Goal: Task Accomplishment & Management: Use online tool/utility

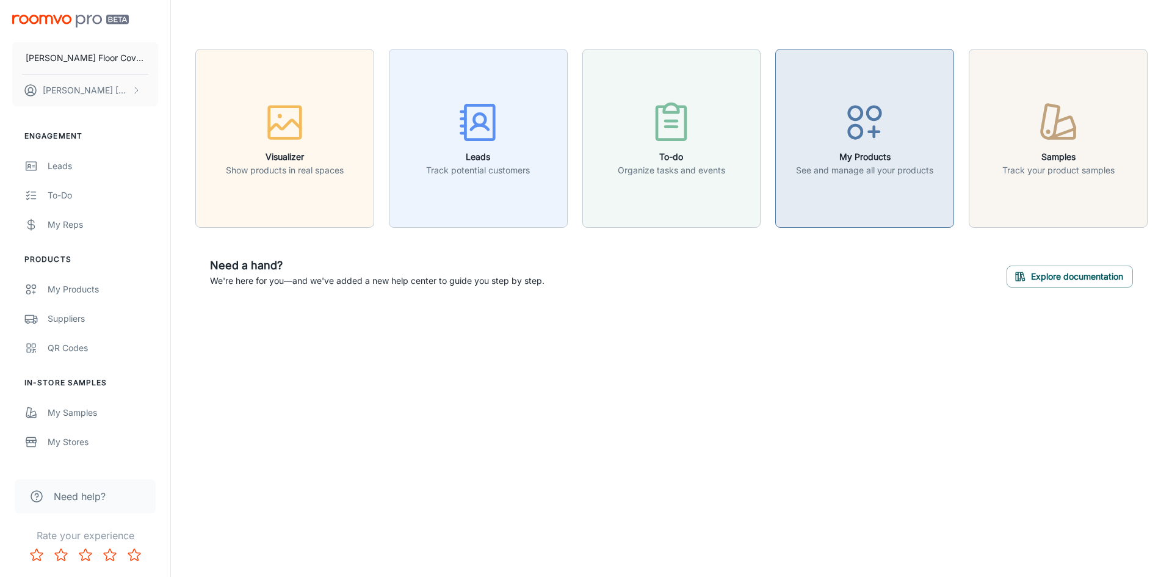
click at [852, 140] on icon "button" at bounding box center [865, 123] width 46 height 46
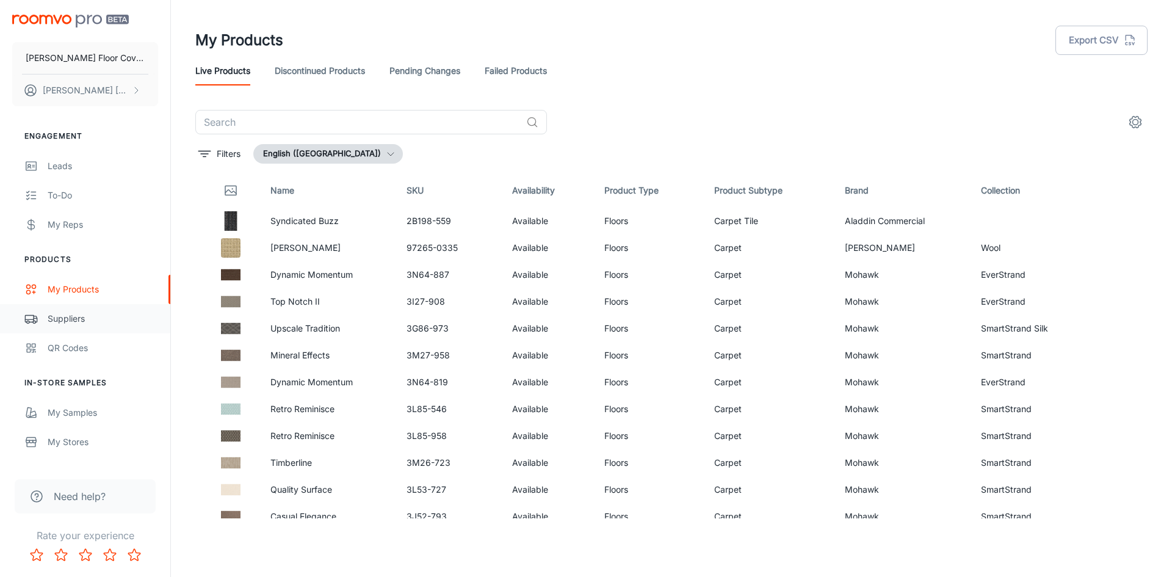
click at [98, 324] on div "Suppliers" at bounding box center [103, 318] width 111 height 13
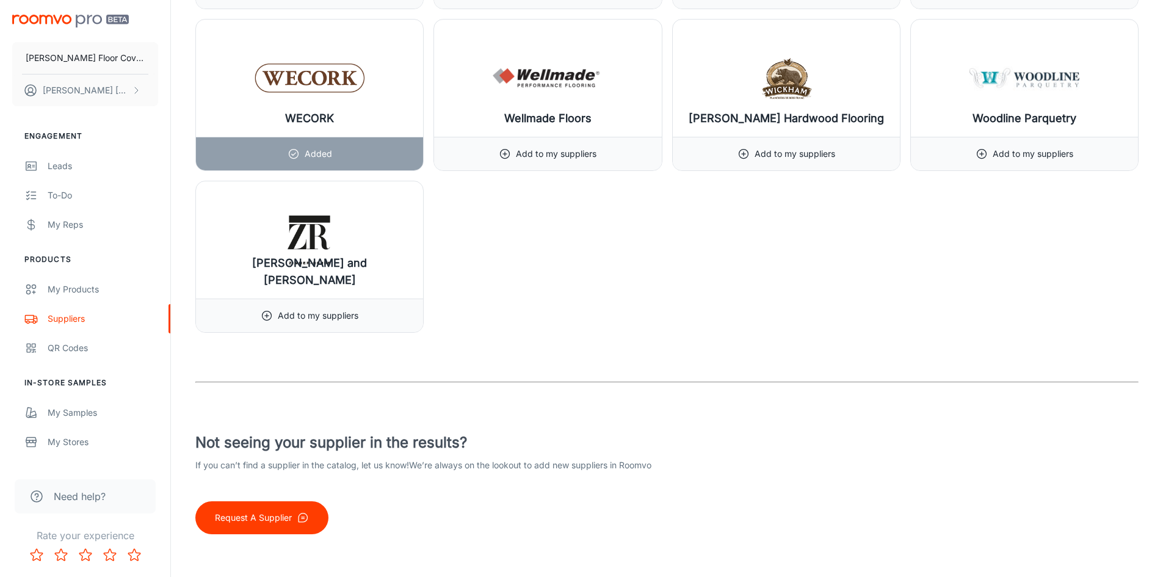
scroll to position [15234, 0]
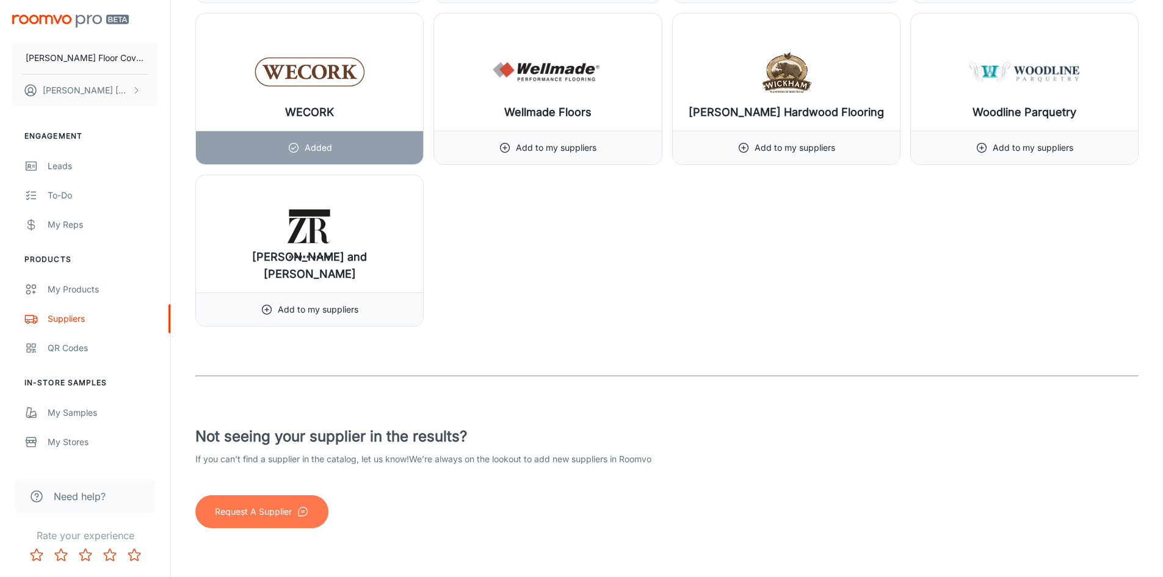
click at [244, 512] on p "Request A Supplier" at bounding box center [253, 511] width 77 height 13
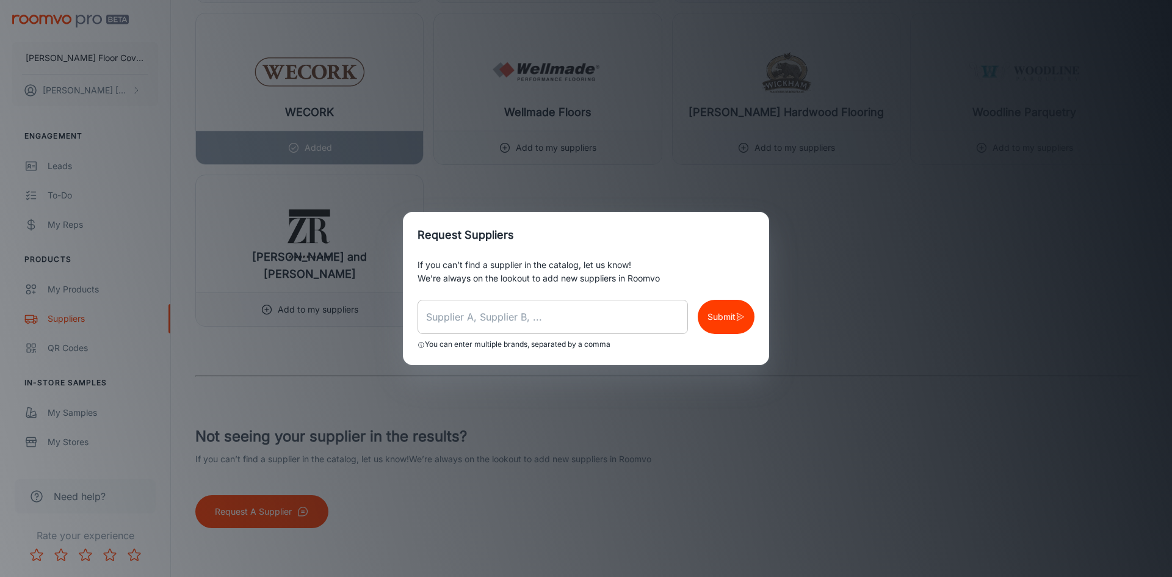
click at [468, 319] on input "text" at bounding box center [553, 317] width 271 height 34
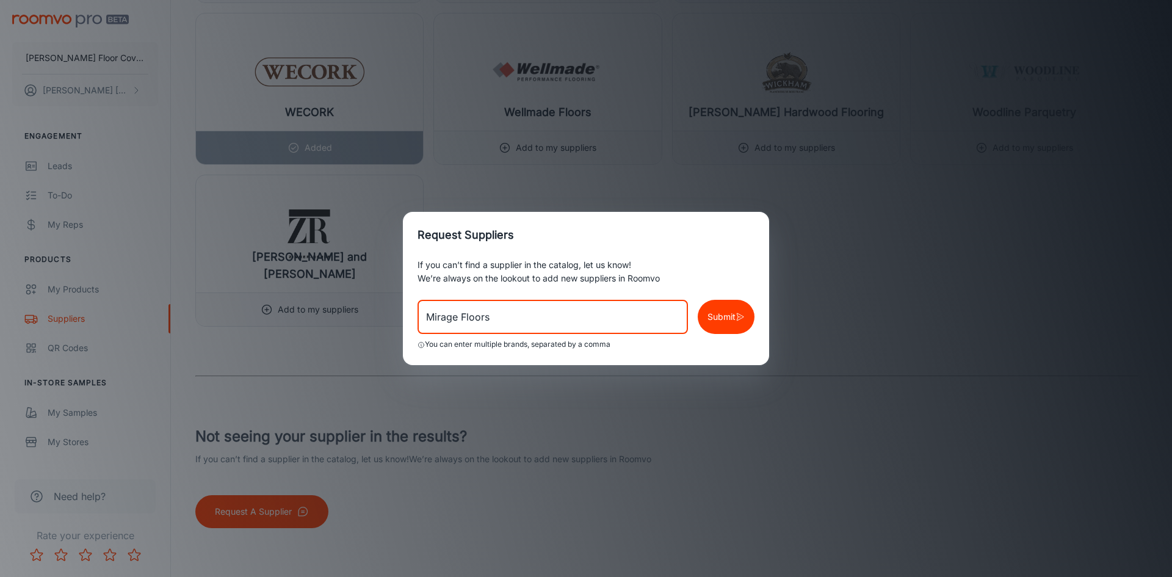
type input "Mirage Floors"
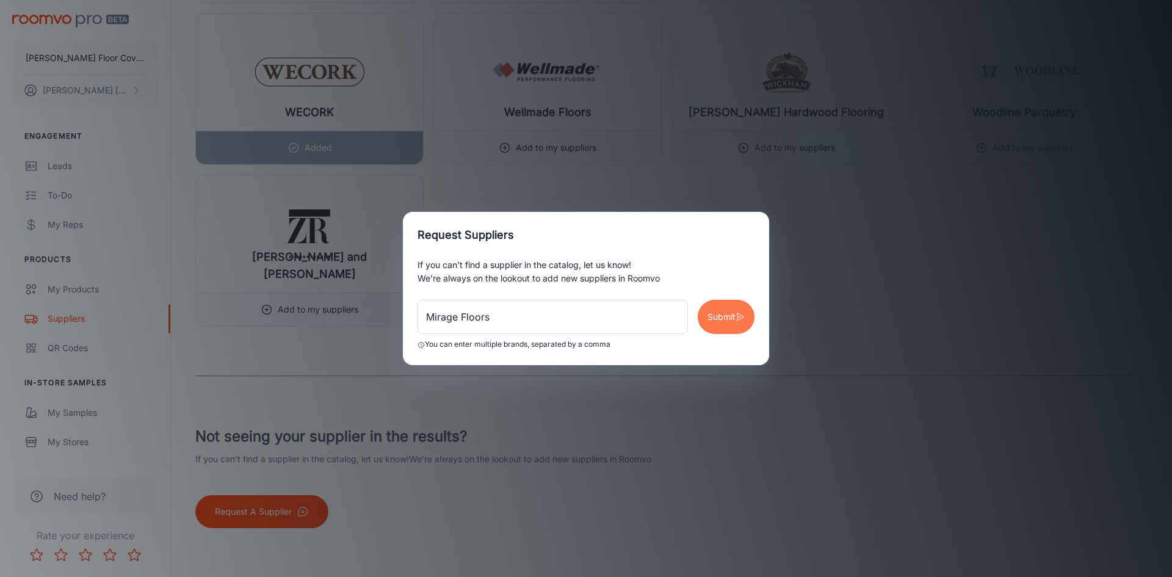
click at [713, 321] on p "Submit" at bounding box center [722, 316] width 28 height 13
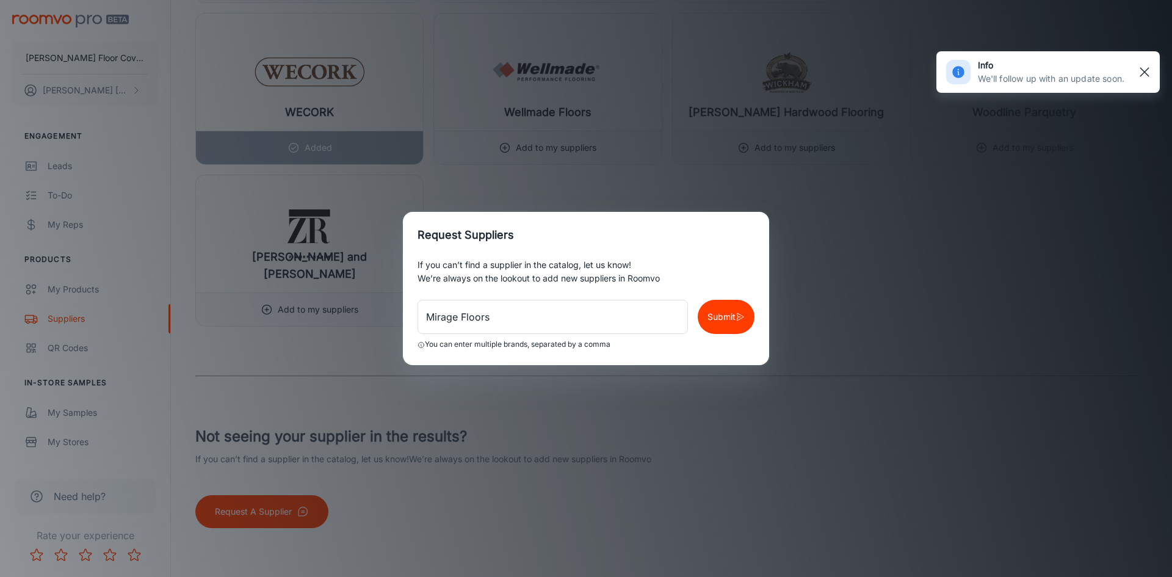
click at [1146, 71] on line "button" at bounding box center [1145, 72] width 9 height 9
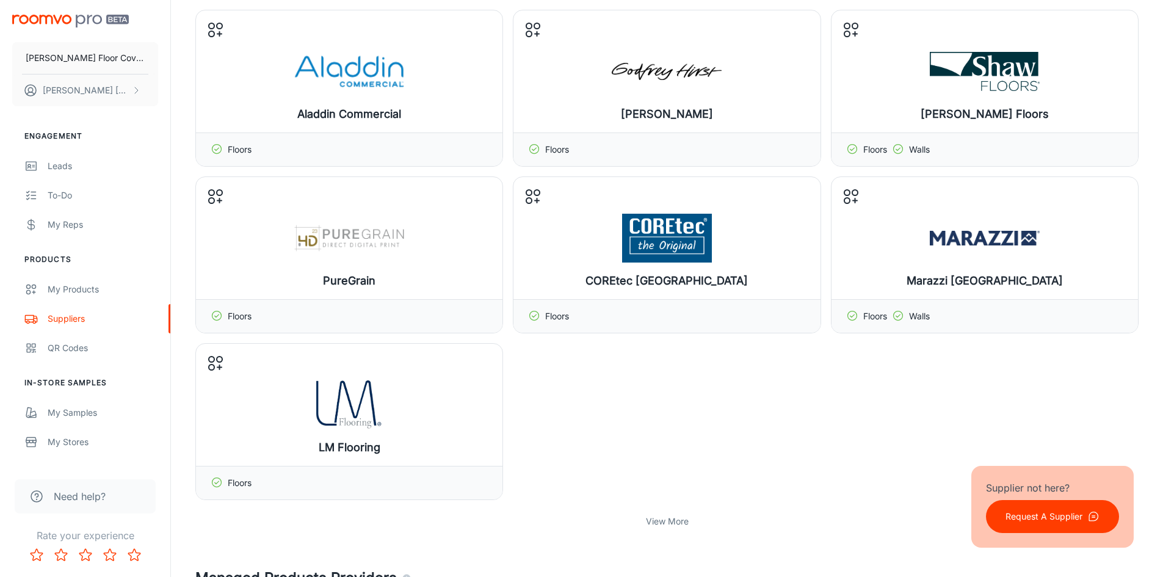
scroll to position [0, 0]
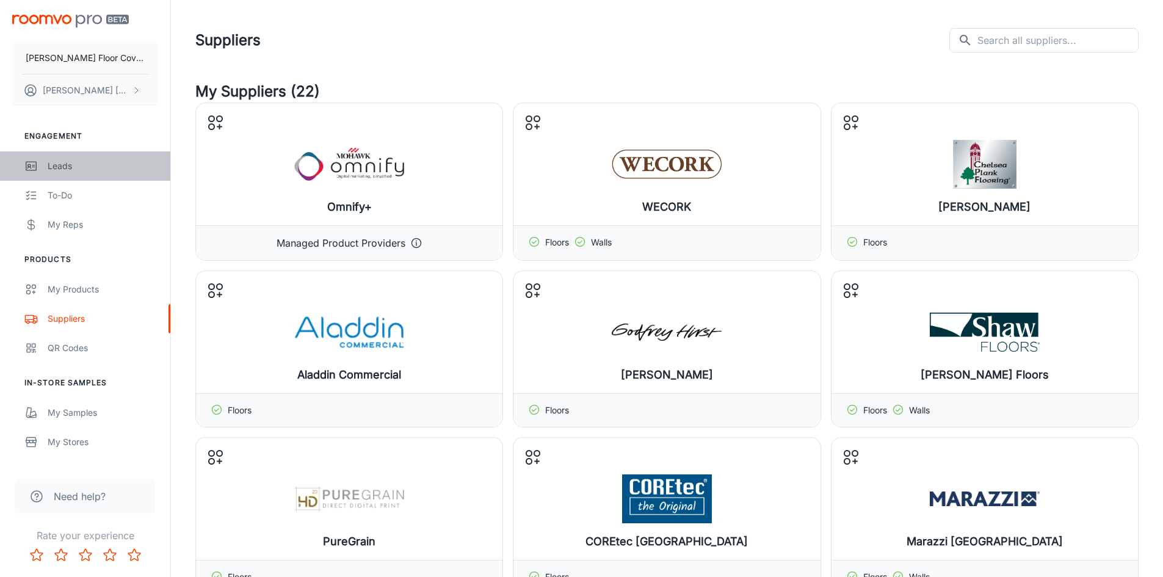
click at [55, 167] on div "Leads" at bounding box center [103, 165] width 111 height 13
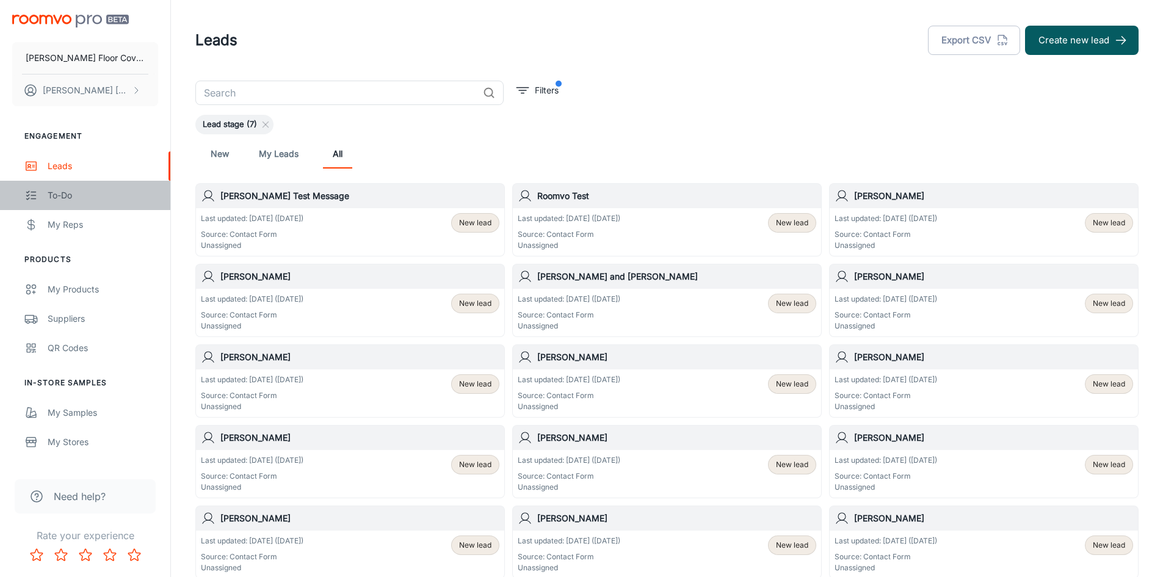
click at [66, 194] on div "To-do" at bounding box center [103, 195] width 111 height 13
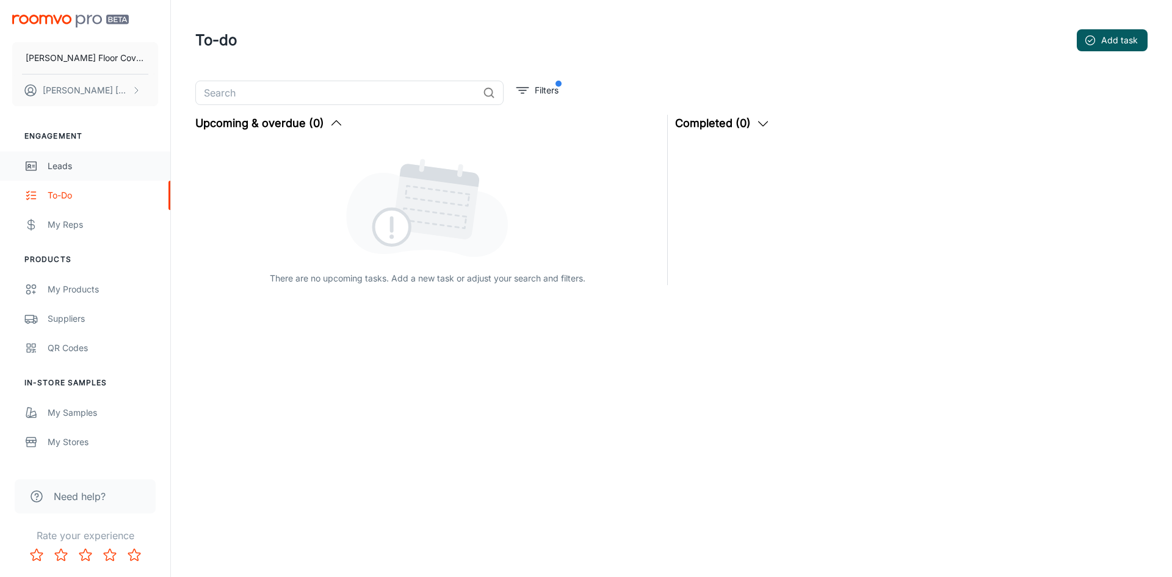
click at [59, 168] on div "Leads" at bounding box center [103, 165] width 111 height 13
